Goal: Information Seeking & Learning: Learn about a topic

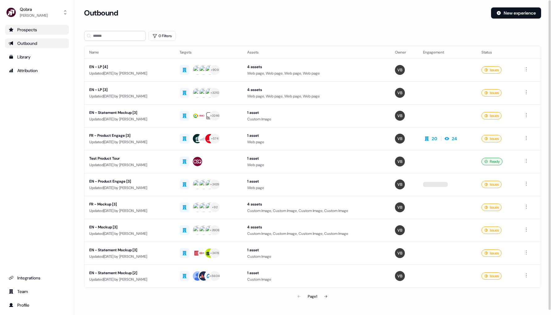
click at [52, 34] on link "Prospects" at bounding box center [37, 30] width 64 height 10
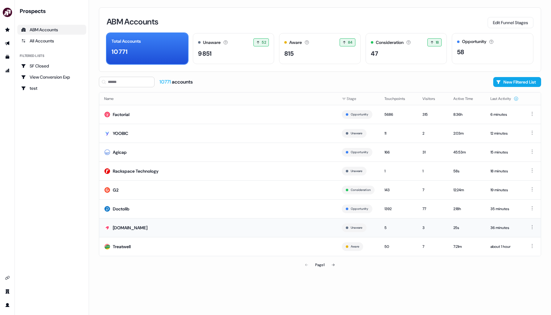
drag, startPoint x: 275, startPoint y: 185, endPoint x: 293, endPoint y: 218, distance: 37.5
click at [293, 218] on tbody "Factorial Opportunity 5686 315 8:36h 6 minutes YOOBIC Unaware 11 2 2:03m 12 min…" at bounding box center [320, 180] width 442 height 151
click at [286, 221] on td "[DOMAIN_NAME]" at bounding box center [218, 227] width 238 height 19
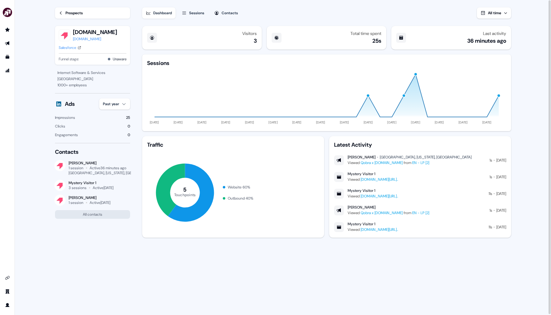
click at [65, 14] on link "Prospects" at bounding box center [92, 12] width 75 height 11
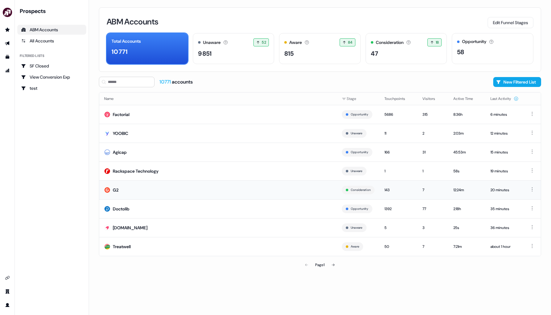
click at [149, 192] on td "G2" at bounding box center [218, 189] width 238 height 19
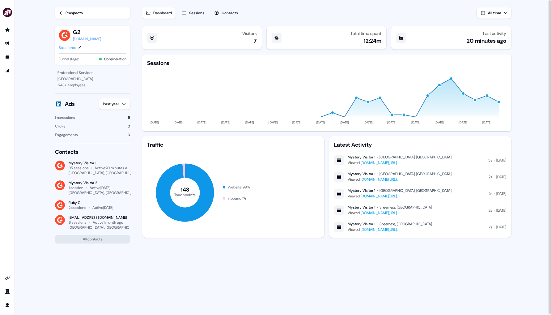
click at [398, 164] on link "[DOMAIN_NAME][URL].." at bounding box center [379, 162] width 37 height 5
click at [6, 30] on icon "Go to prospects" at bounding box center [7, 29] width 5 height 5
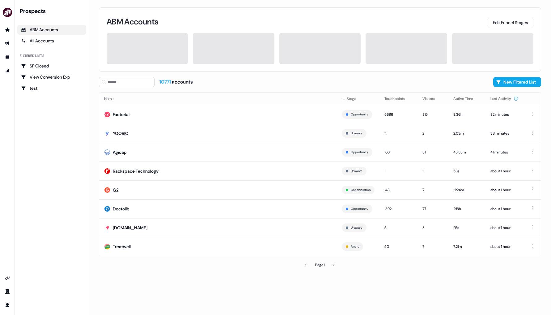
click at [38, 31] on div "ABM Accounts" at bounding box center [52, 30] width 62 height 6
click at [47, 43] on div "All Accounts" at bounding box center [52, 41] width 62 height 6
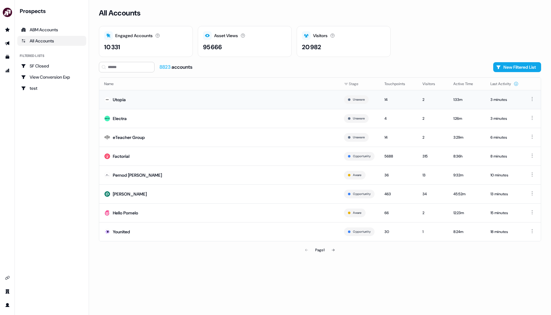
click at [270, 99] on td "Utopia" at bounding box center [219, 99] width 240 height 19
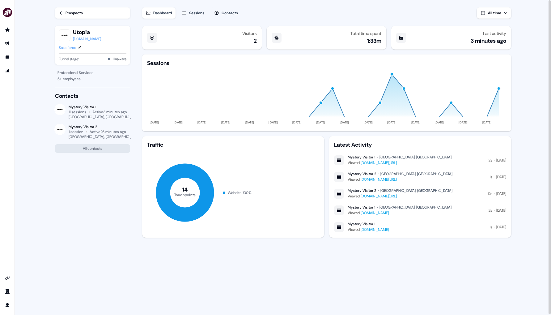
click at [71, 10] on div "Prospects" at bounding box center [74, 13] width 17 height 6
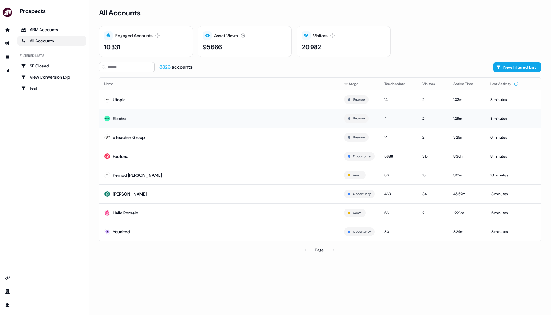
click at [163, 122] on td "Electra" at bounding box center [219, 118] width 240 height 19
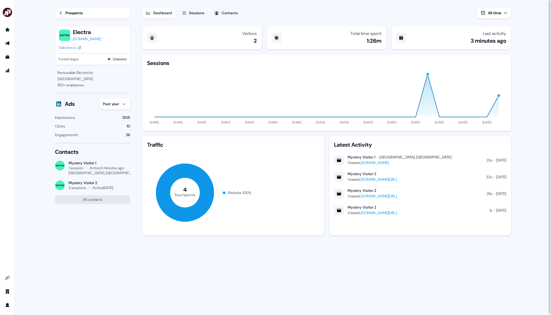
click at [84, 11] on link "Prospects" at bounding box center [92, 12] width 75 height 11
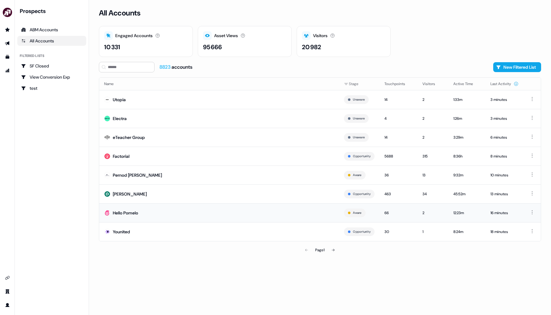
click at [229, 216] on td "Hello Pomelo" at bounding box center [219, 212] width 240 height 19
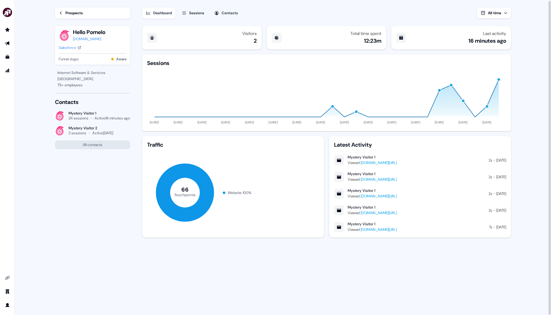
scroll to position [1, 0]
click at [202, 12] on div "Sessions" at bounding box center [196, 12] width 15 height 6
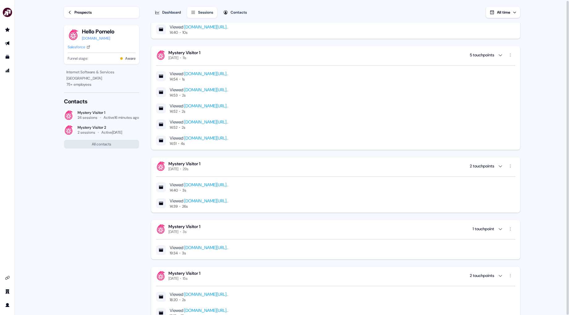
scroll to position [597, 0]
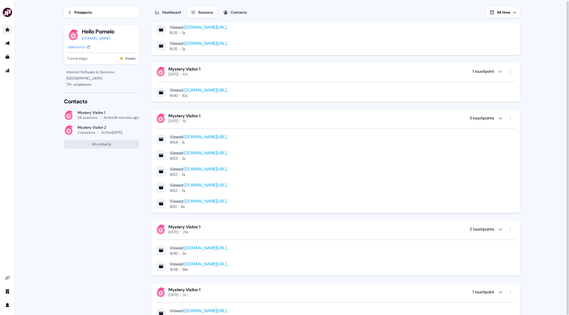
click at [10, 25] on link "Go to prospects" at bounding box center [7, 30] width 10 height 10
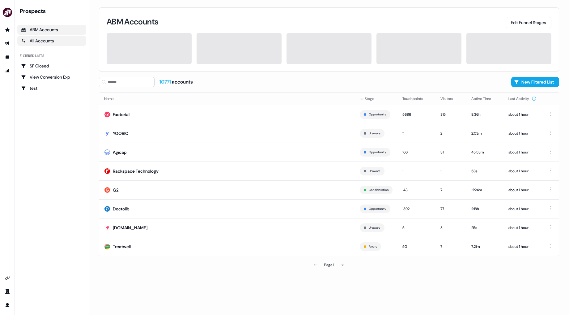
click at [66, 40] on div "All Accounts" at bounding box center [52, 41] width 62 height 6
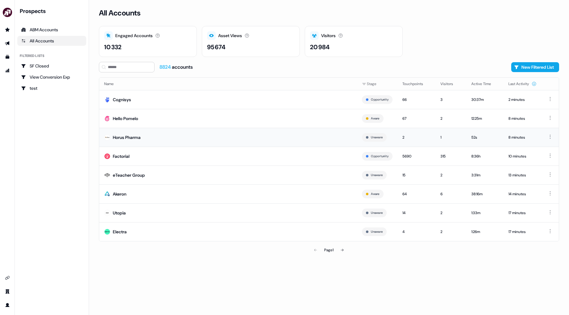
click at [259, 141] on td "Horus Pharma" at bounding box center [228, 137] width 258 height 19
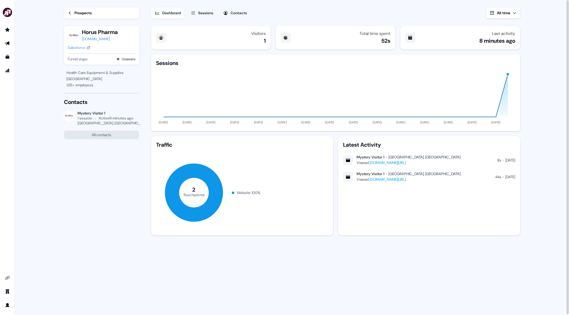
click at [87, 12] on div "Prospects" at bounding box center [83, 13] width 17 height 6
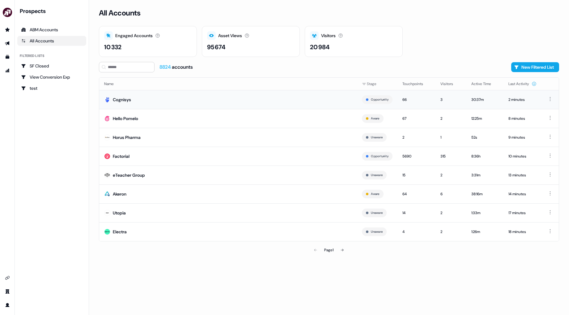
click at [142, 101] on td "Cognisys" at bounding box center [228, 99] width 258 height 19
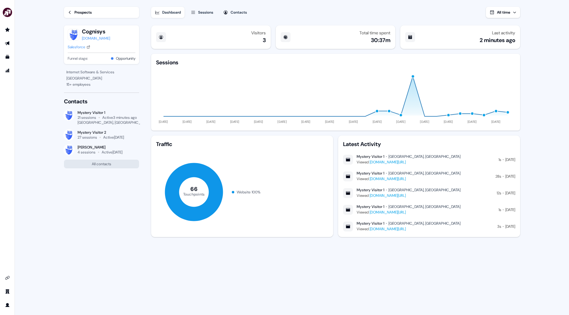
scroll to position [1, 0]
